Goal: Complete application form: Complete application form

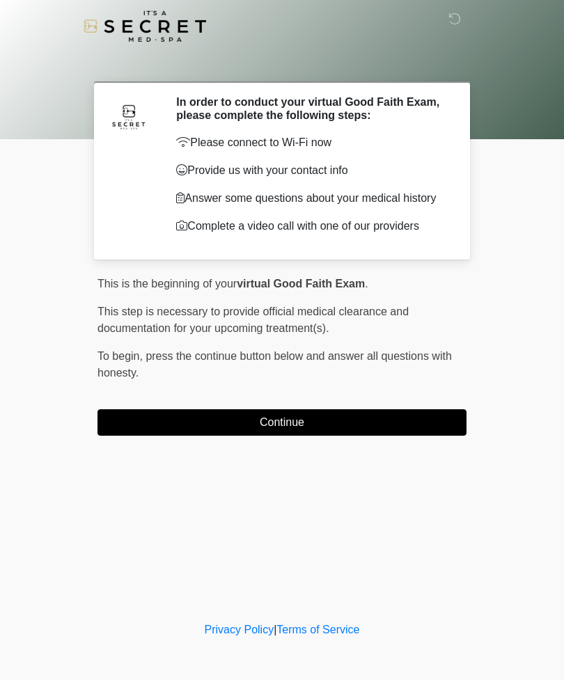
click at [162, 430] on button "Continue" at bounding box center [281, 422] width 369 height 26
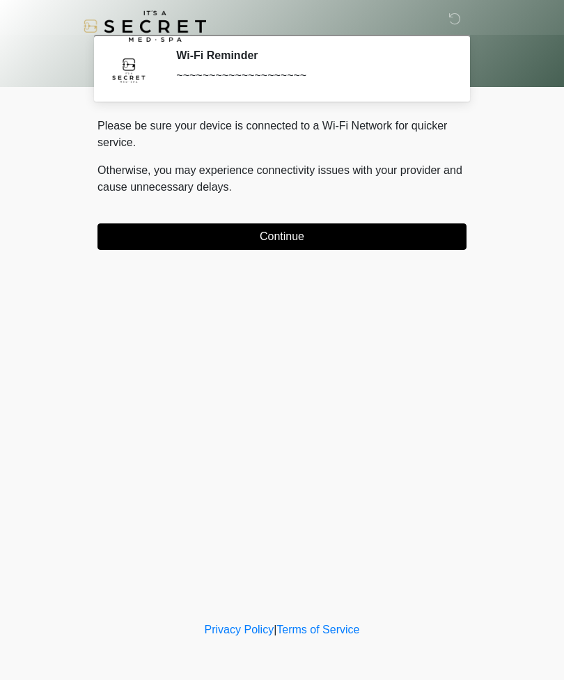
click at [408, 240] on button "Continue" at bounding box center [281, 237] width 369 height 26
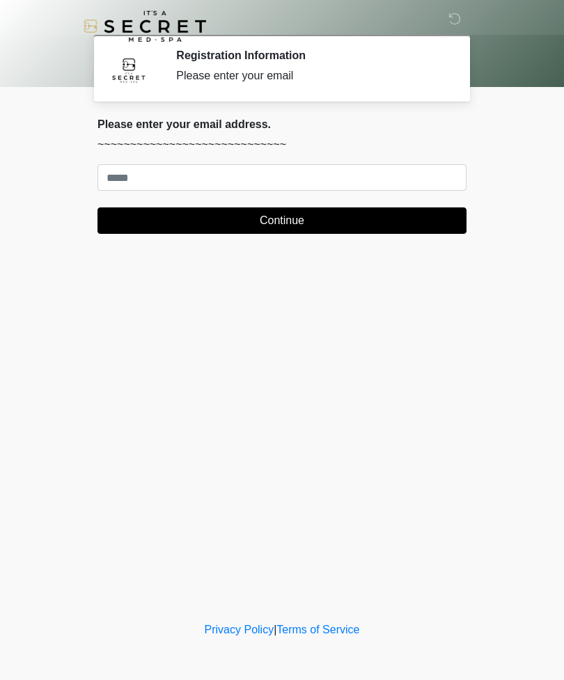
click at [1, 116] on body "‎ ‎ Registration Information Please enter your email Please connect to Wi-Fi no…" at bounding box center [282, 340] width 564 height 680
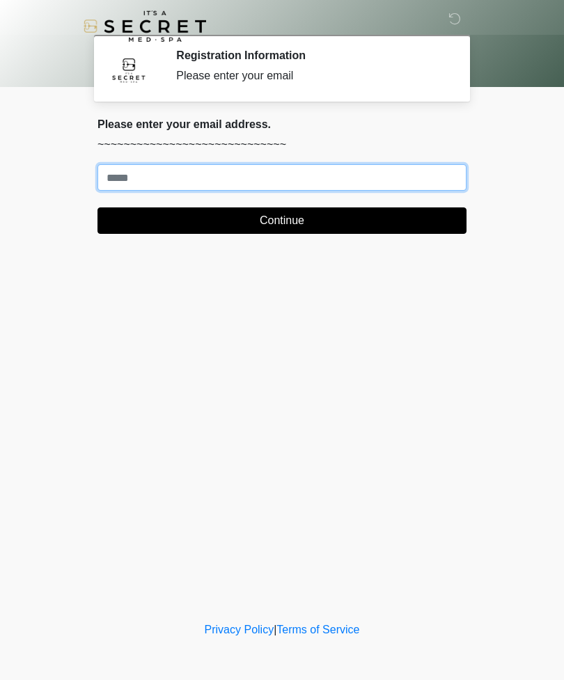
click at [201, 173] on input "Where should we email your treatment plan?" at bounding box center [281, 177] width 369 height 26
type input "**********"
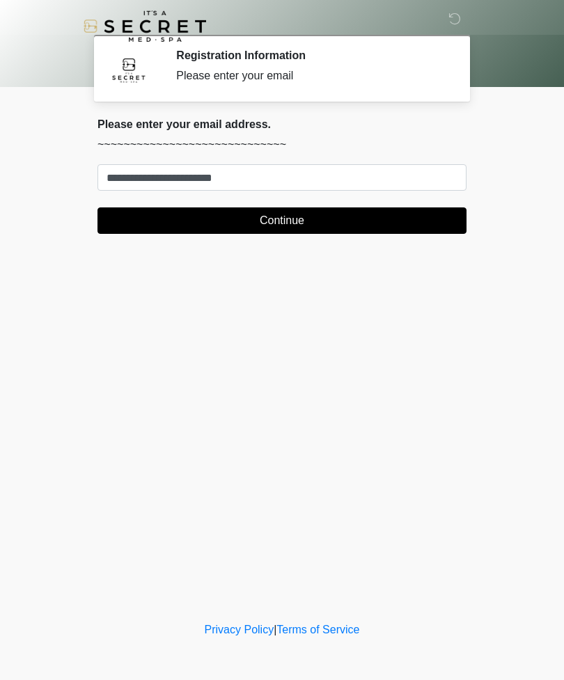
click at [280, 226] on button "Continue" at bounding box center [281, 221] width 369 height 26
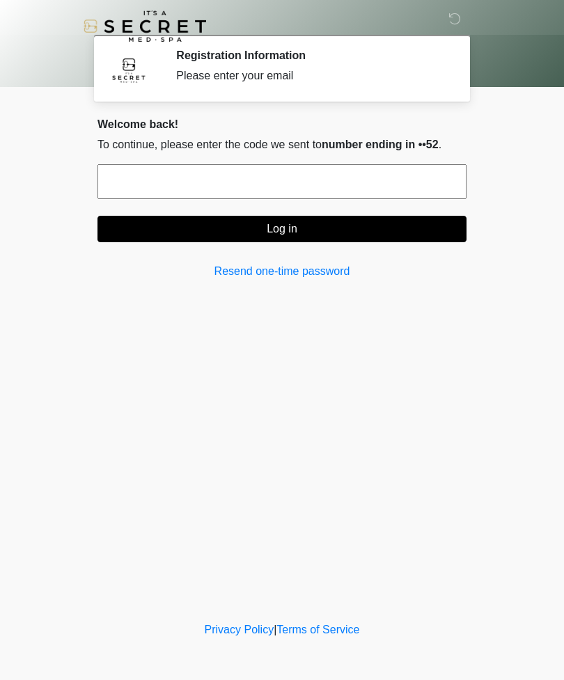
click at [297, 189] on input "text" at bounding box center [281, 181] width 369 height 35
type input "******"
click at [298, 233] on button "Log in" at bounding box center [281, 229] width 369 height 26
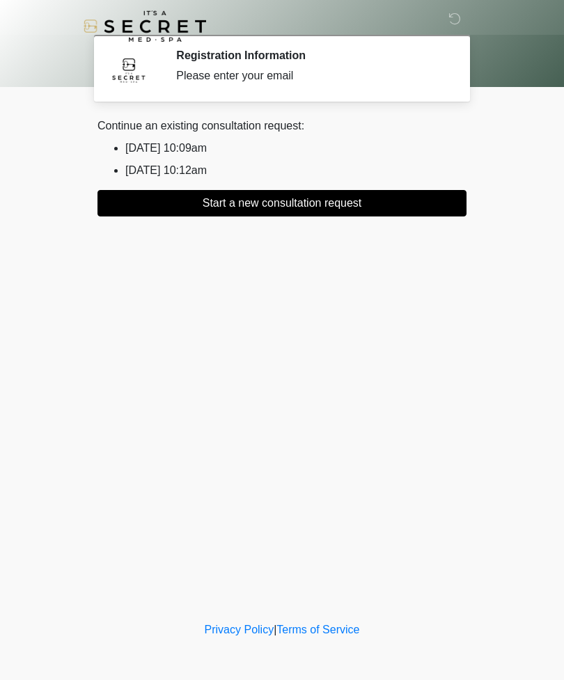
click at [277, 211] on button "Start a new consultation request" at bounding box center [281, 203] width 369 height 26
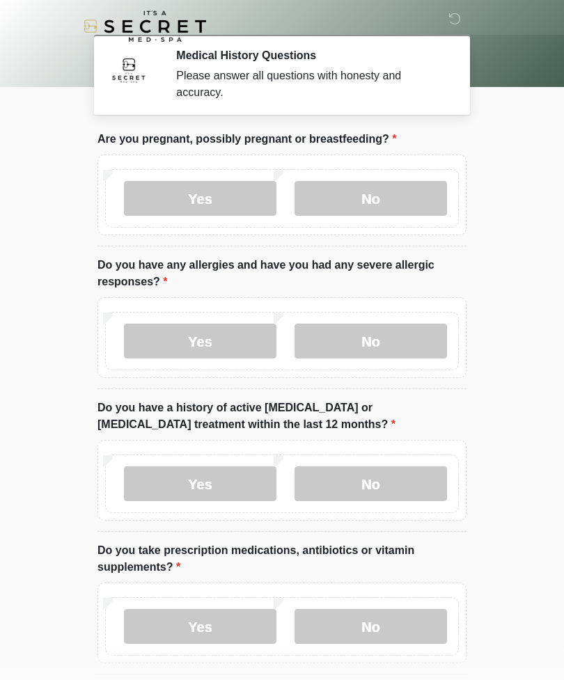
click at [389, 205] on label "No" at bounding box center [371, 198] width 153 height 35
click at [394, 328] on label "No" at bounding box center [371, 341] width 153 height 35
click at [235, 352] on label "Yes" at bounding box center [200, 341] width 153 height 35
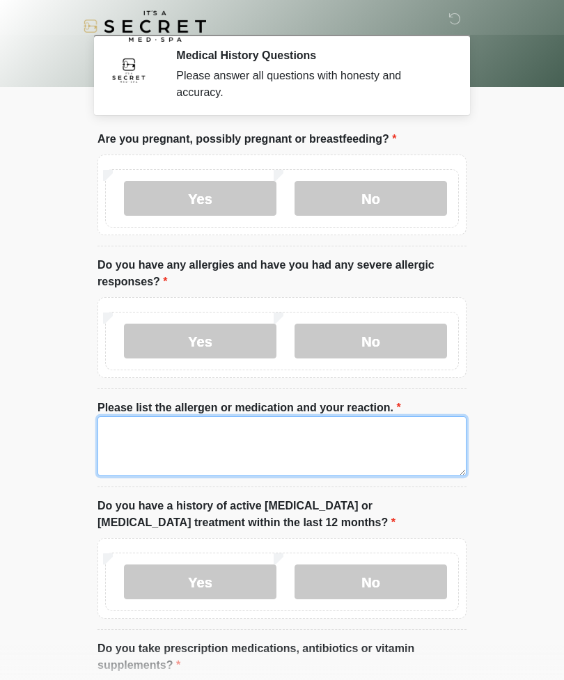
click at [219, 446] on textarea "Please list the allergen or medication and your reaction." at bounding box center [281, 446] width 369 height 60
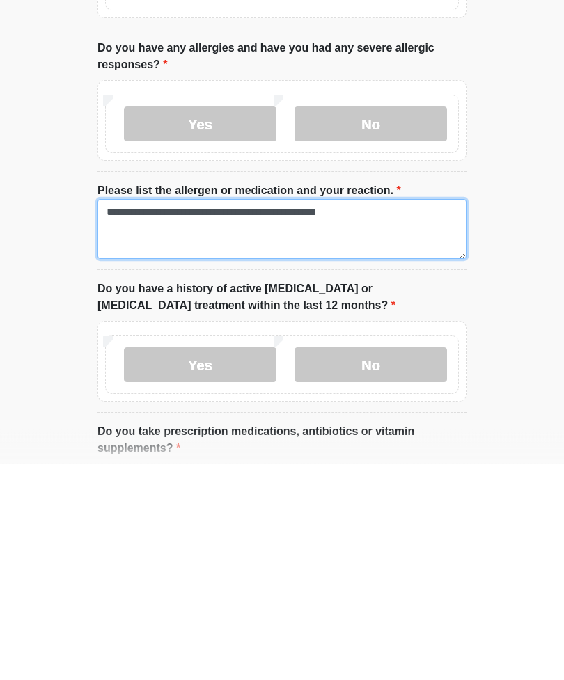
type textarea "**********"
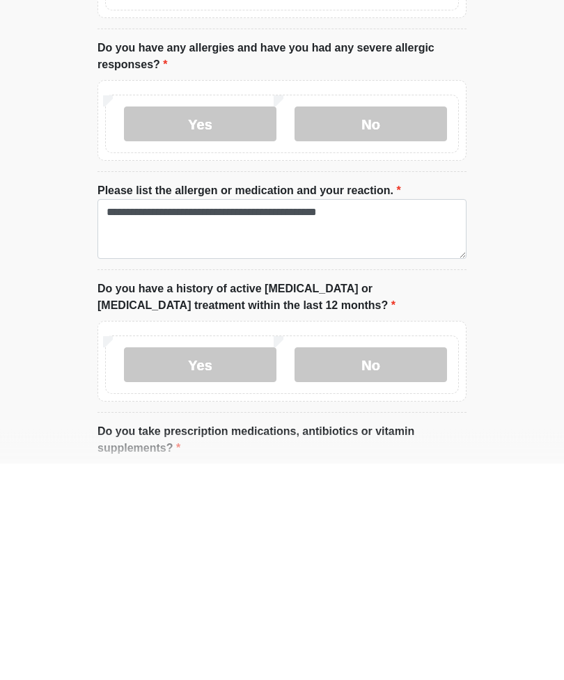
click at [403, 565] on label "No" at bounding box center [371, 582] width 153 height 35
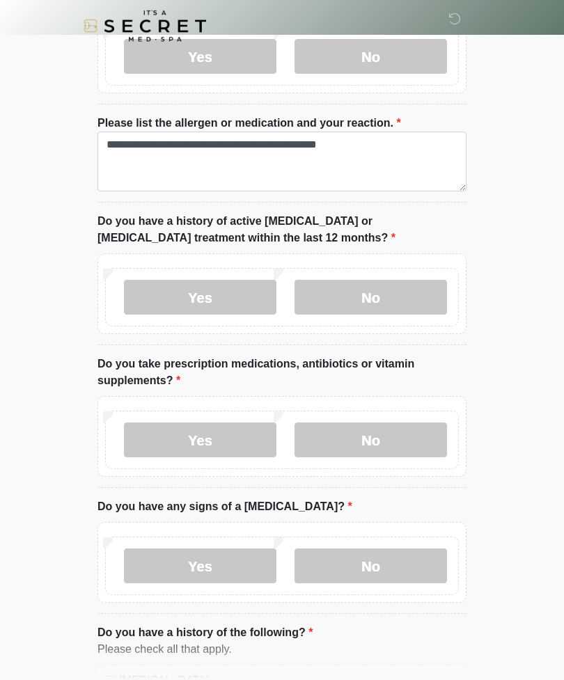
scroll to position [286, 0]
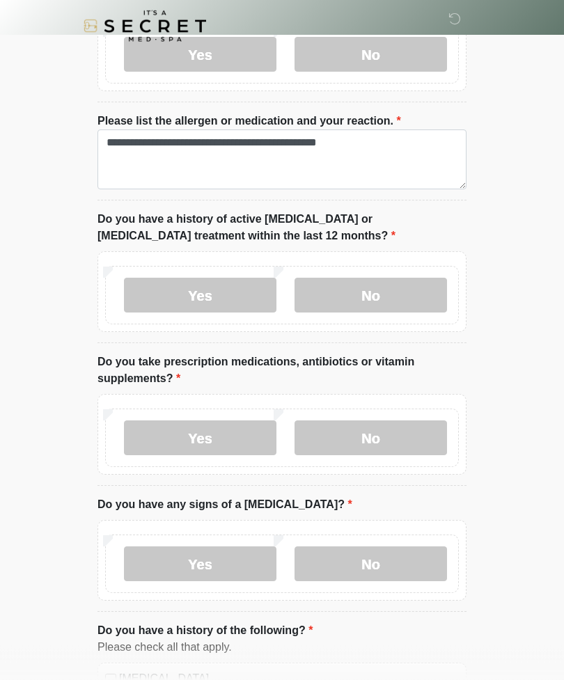
click at [233, 440] on label "Yes" at bounding box center [200, 438] width 153 height 35
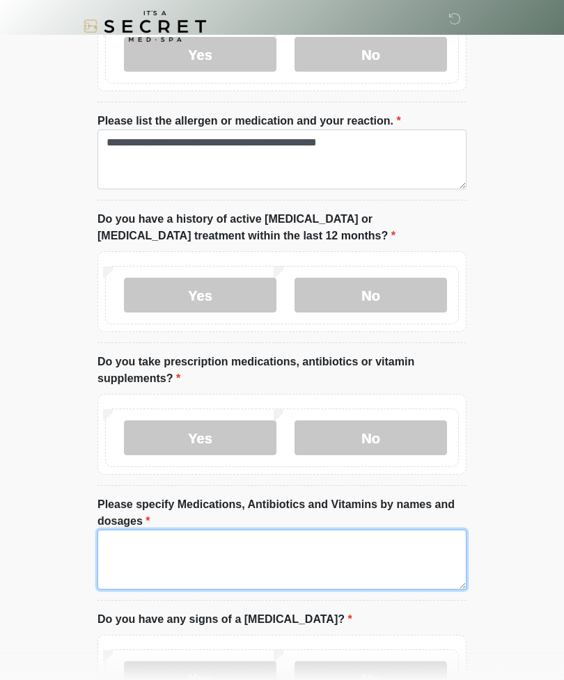
click at [177, 563] on textarea "Please specify Medications, Antibiotics and Vitamins by names and dosages" at bounding box center [281, 560] width 369 height 60
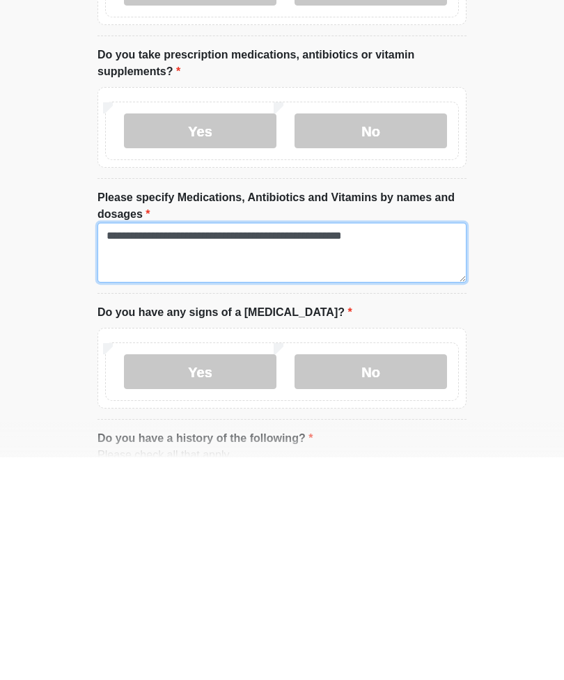
type textarea "**********"
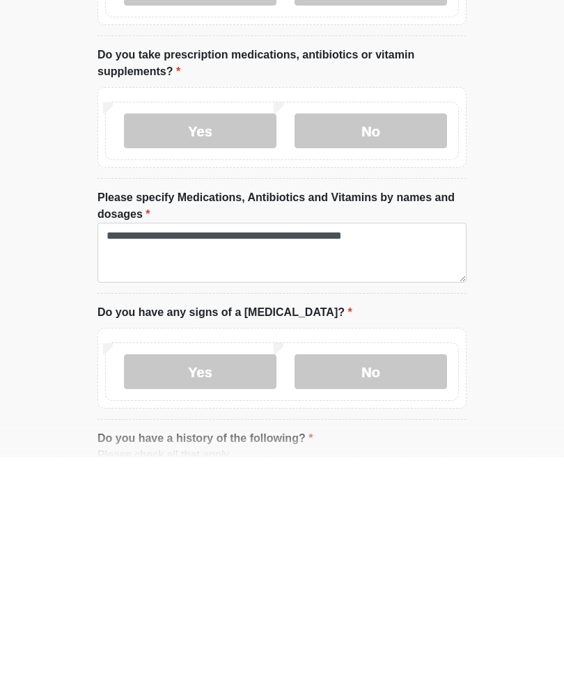
click at [384, 577] on label "No" at bounding box center [371, 594] width 153 height 35
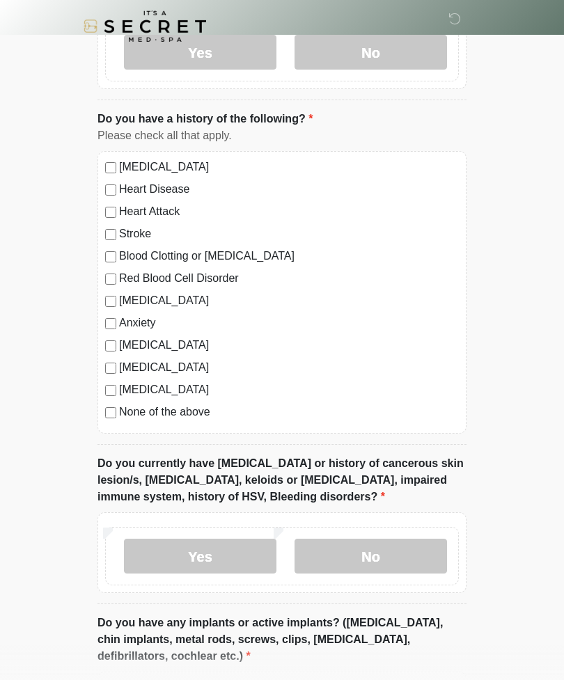
scroll to position [915, 0]
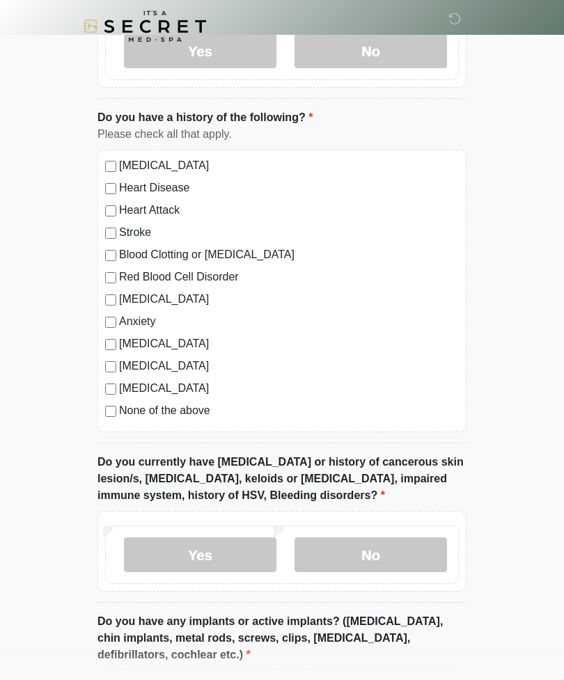
click at [393, 546] on label "No" at bounding box center [371, 555] width 153 height 35
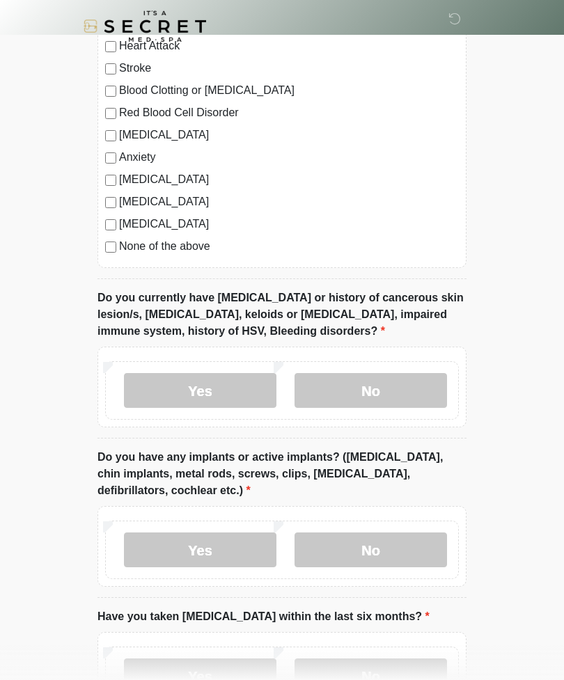
scroll to position [1100, 0]
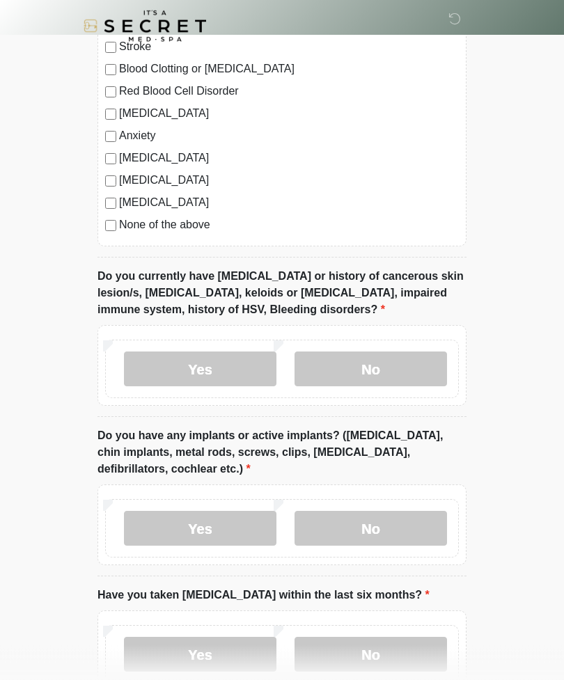
click at [388, 529] on label "No" at bounding box center [371, 529] width 153 height 35
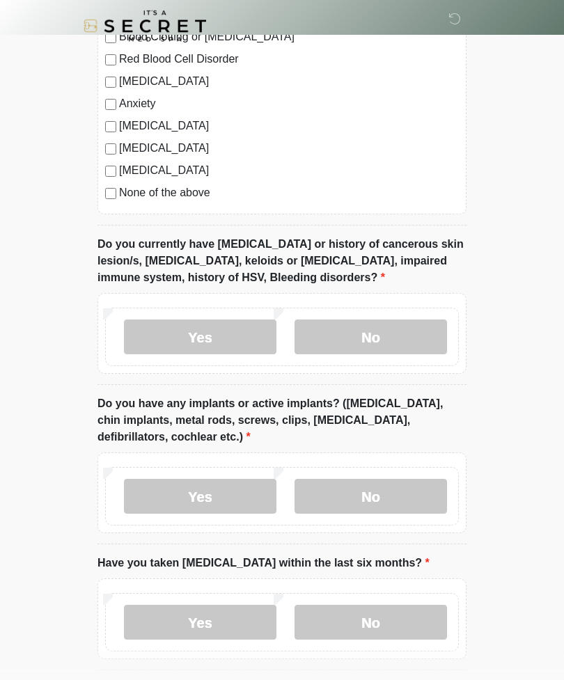
scroll to position [1188, 0]
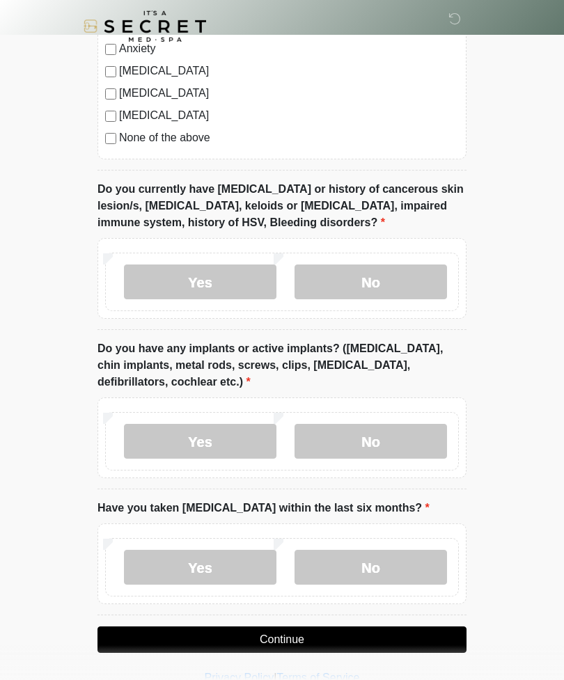
click at [389, 568] on label "No" at bounding box center [371, 567] width 153 height 35
click at [301, 638] on button "Continue" at bounding box center [281, 640] width 369 height 26
click at [253, 634] on button "Continue" at bounding box center [281, 640] width 369 height 26
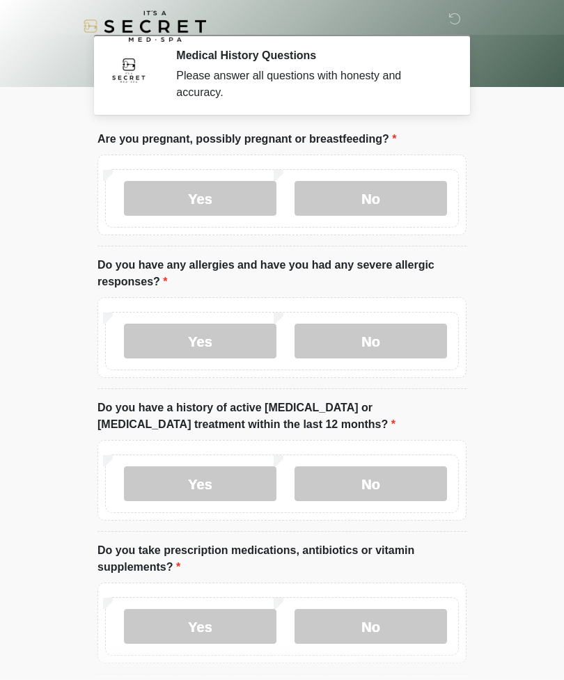
click at [386, 198] on label "No" at bounding box center [371, 198] width 153 height 35
click at [217, 347] on label "Yes" at bounding box center [200, 341] width 153 height 35
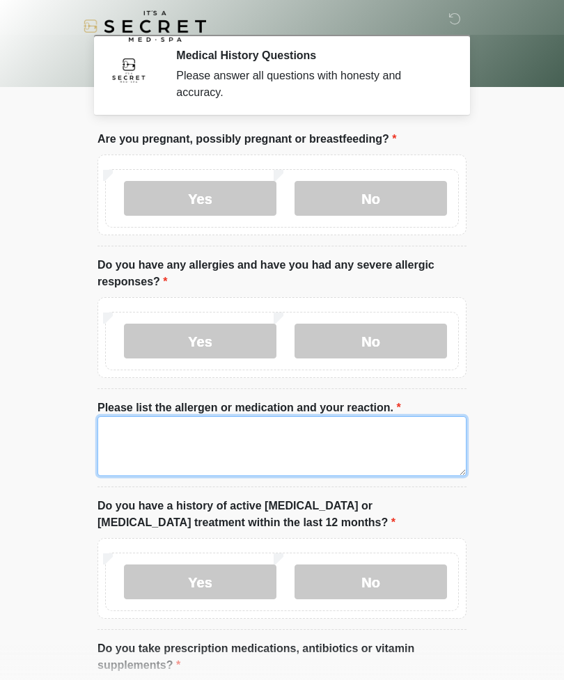
click at [205, 430] on textarea "Please list the allergen or medication and your reaction." at bounding box center [281, 446] width 369 height 60
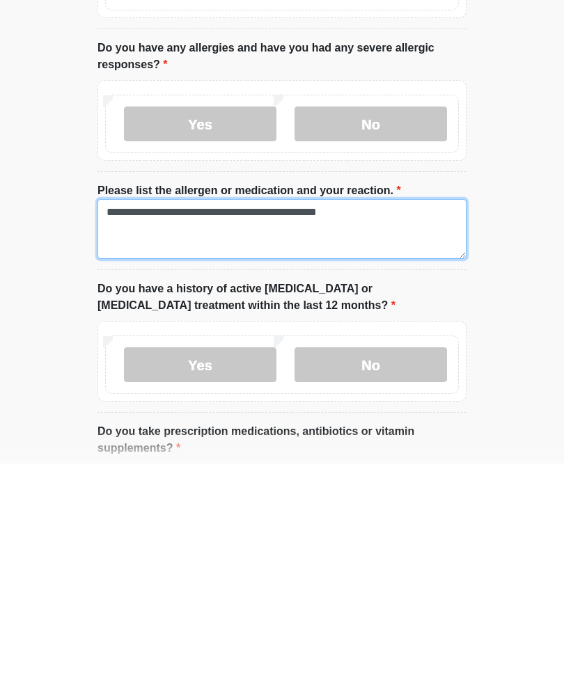
type textarea "**********"
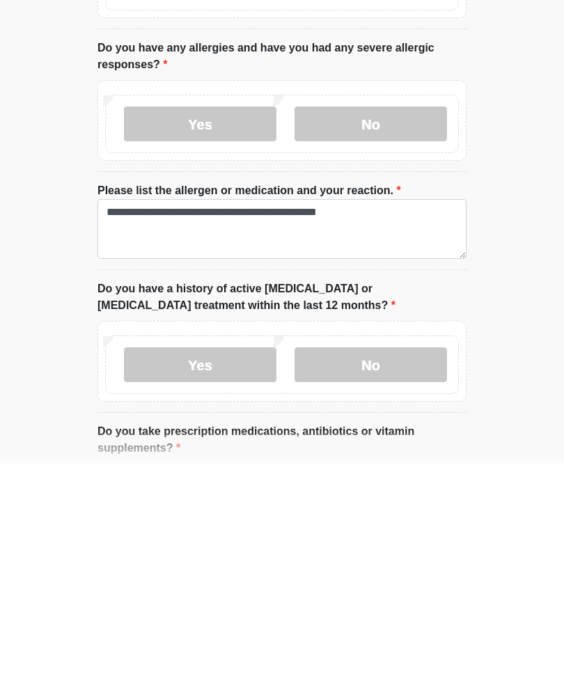
click at [394, 565] on label "No" at bounding box center [371, 582] width 153 height 35
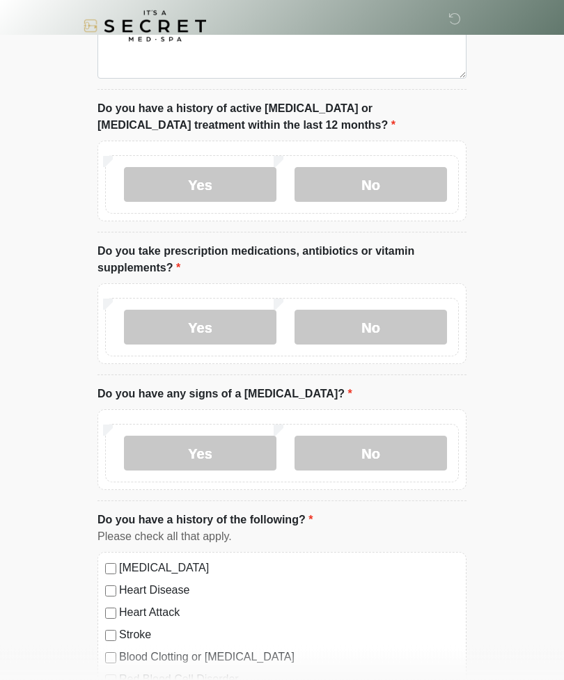
click at [411, 340] on label "No" at bounding box center [371, 328] width 153 height 35
click at [223, 320] on label "Yes" at bounding box center [200, 327] width 153 height 35
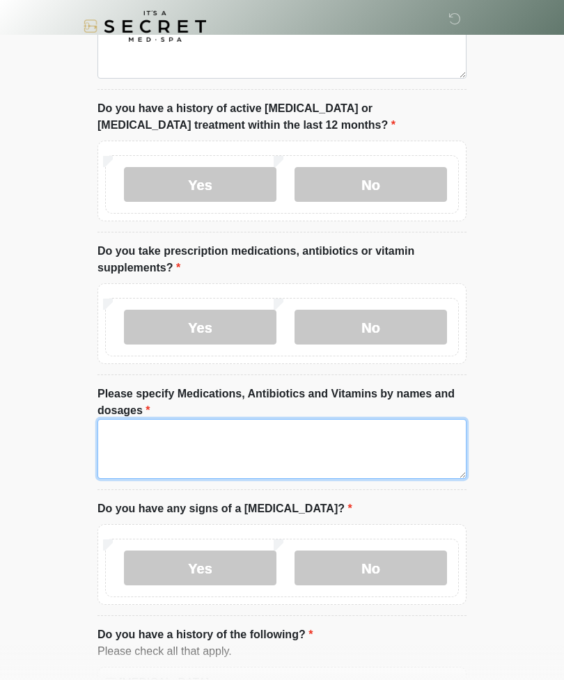
click at [265, 449] on textarea "Please specify Medications, Antibiotics and Vitamins by names and dosages" at bounding box center [281, 449] width 369 height 60
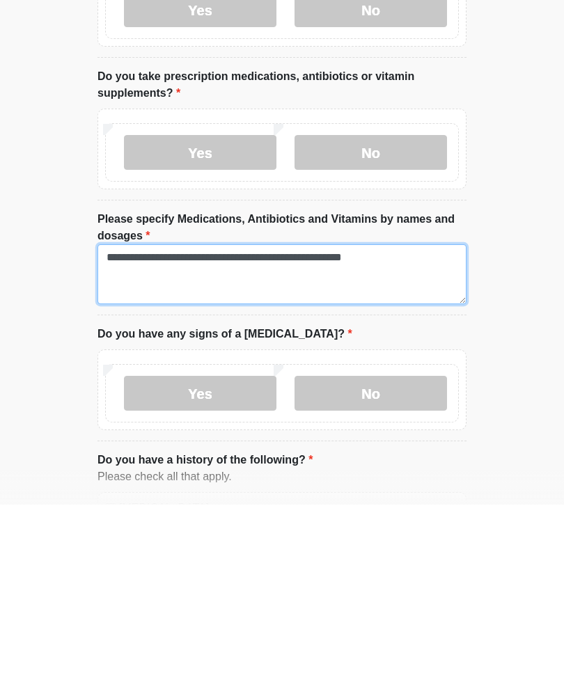
scroll to position [417, 0]
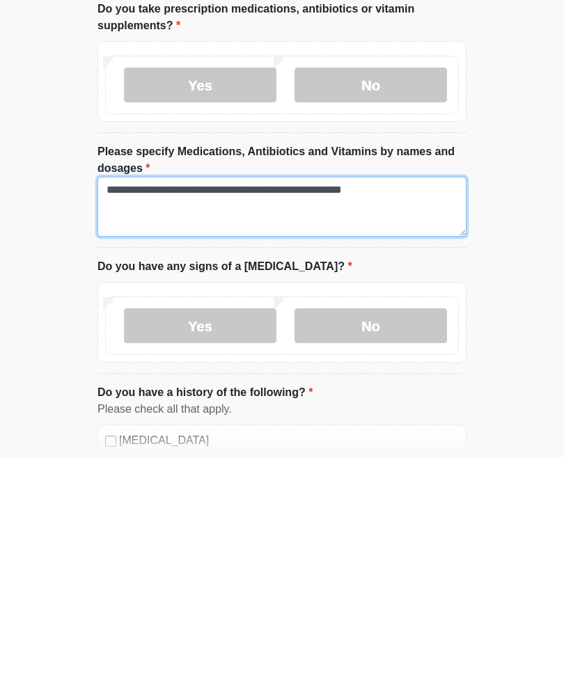
type textarea "**********"
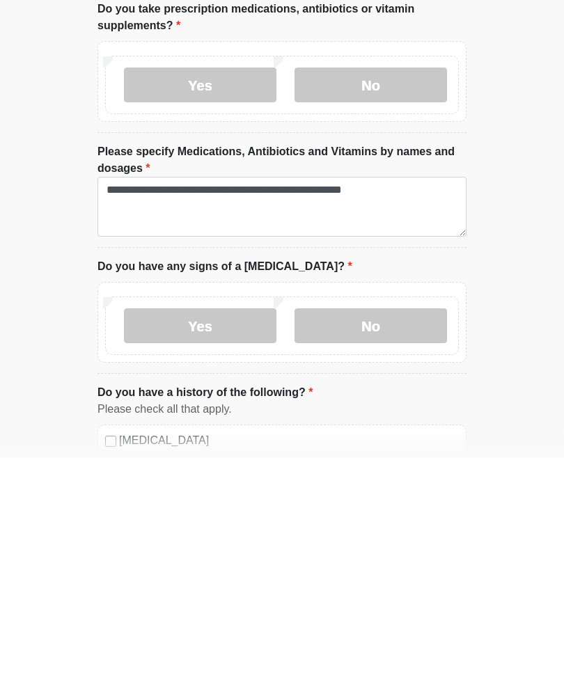
click at [398, 531] on label "No" at bounding box center [371, 548] width 153 height 35
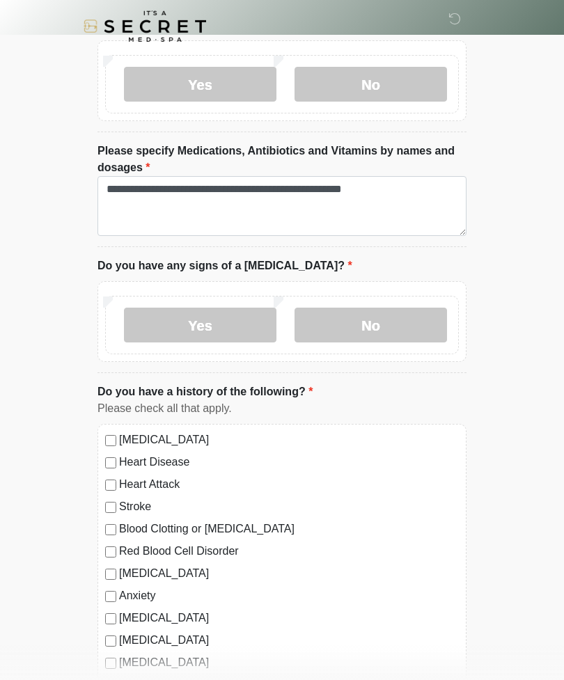
scroll to position [785, 0]
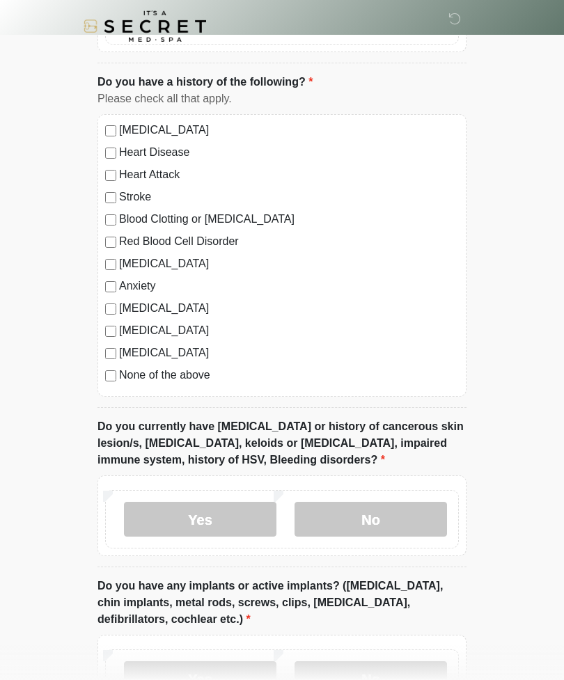
click at [382, 522] on label "No" at bounding box center [371, 519] width 153 height 35
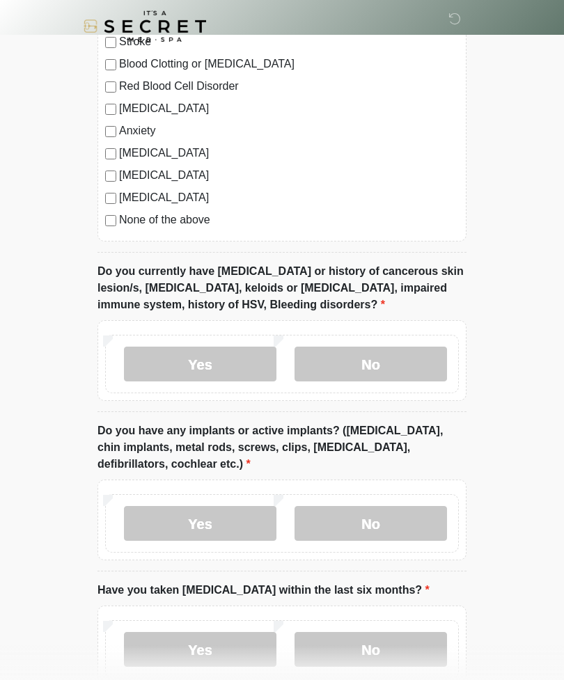
click at [380, 527] on label "No" at bounding box center [371, 523] width 153 height 35
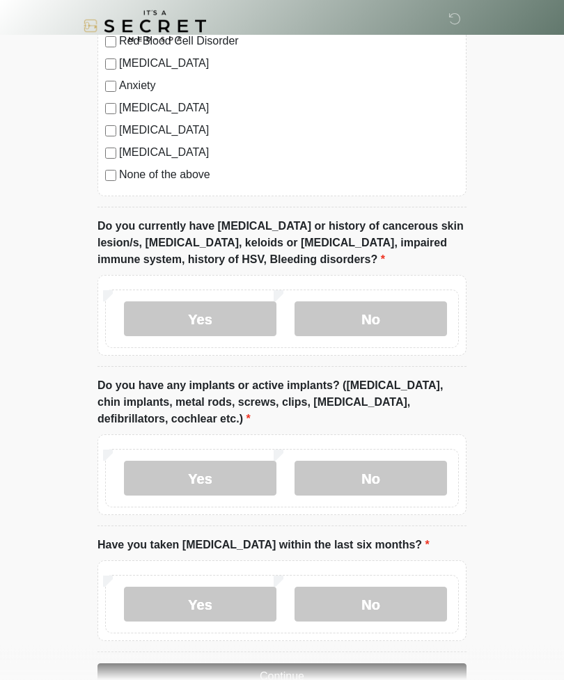
scroll to position [1188, 0]
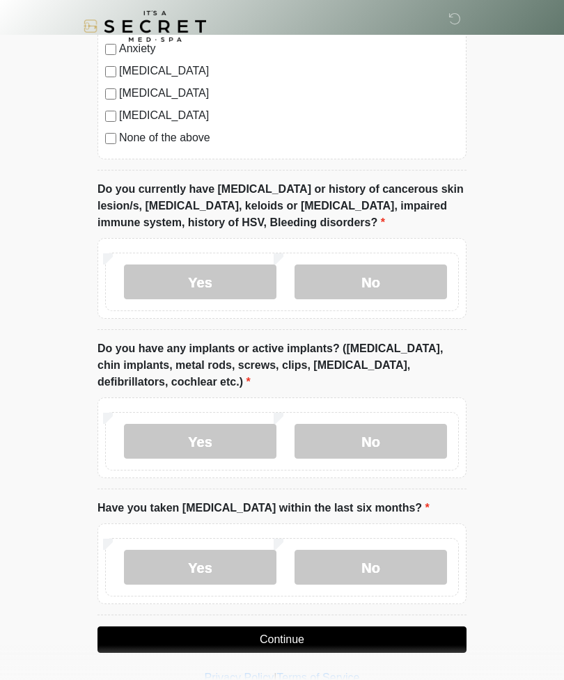
click at [381, 567] on label "No" at bounding box center [371, 567] width 153 height 35
click at [302, 639] on button "Continue" at bounding box center [281, 640] width 369 height 26
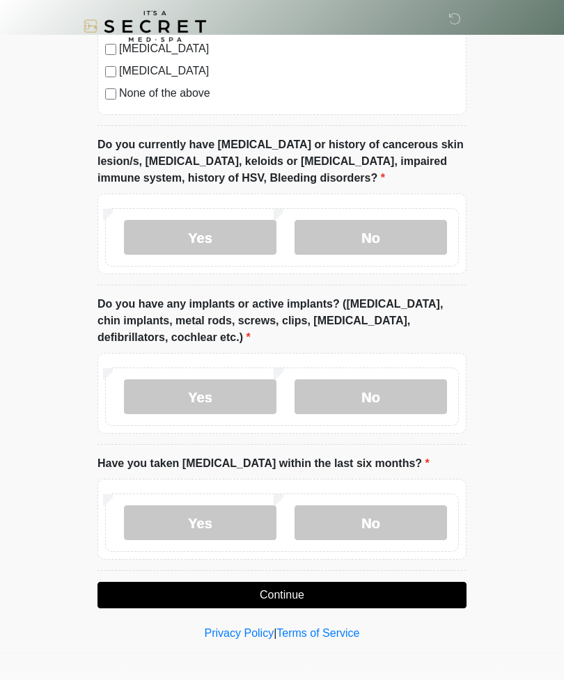
click at [267, 582] on button "Continue" at bounding box center [281, 595] width 369 height 26
